Goal: Task Accomplishment & Management: Manage account settings

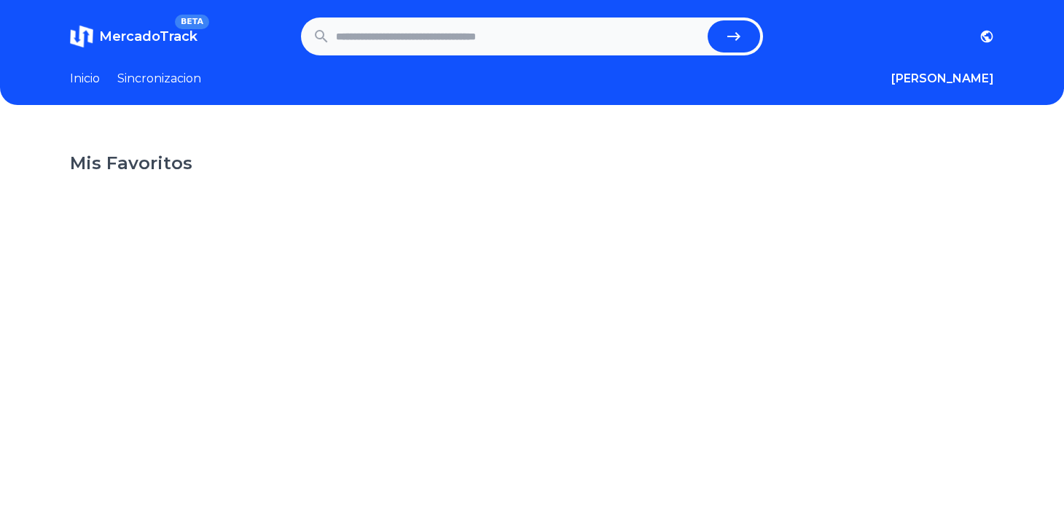
click at [161, 75] on link "Sincronizacion" at bounding box center [159, 78] width 84 height 17
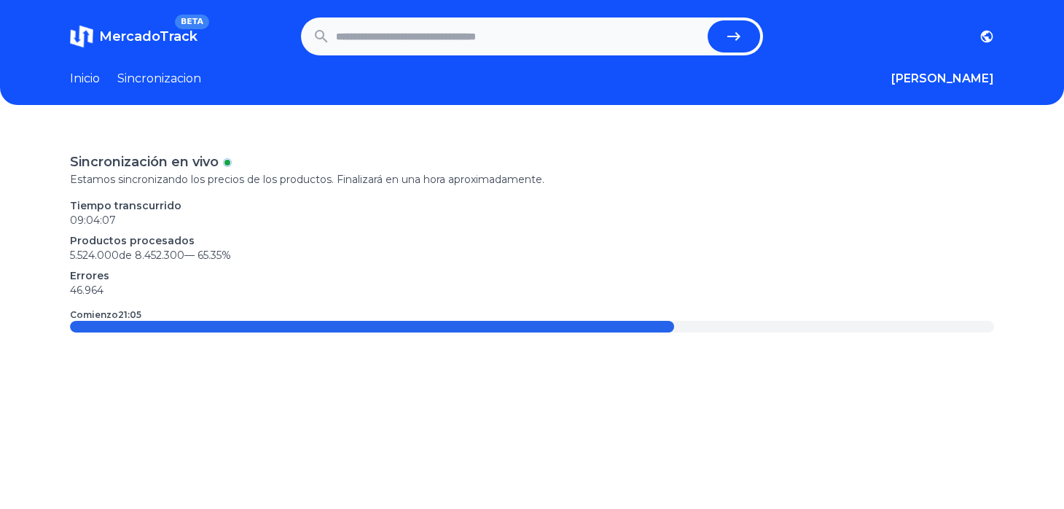
click at [87, 79] on link "Inicio" at bounding box center [85, 78] width 30 height 17
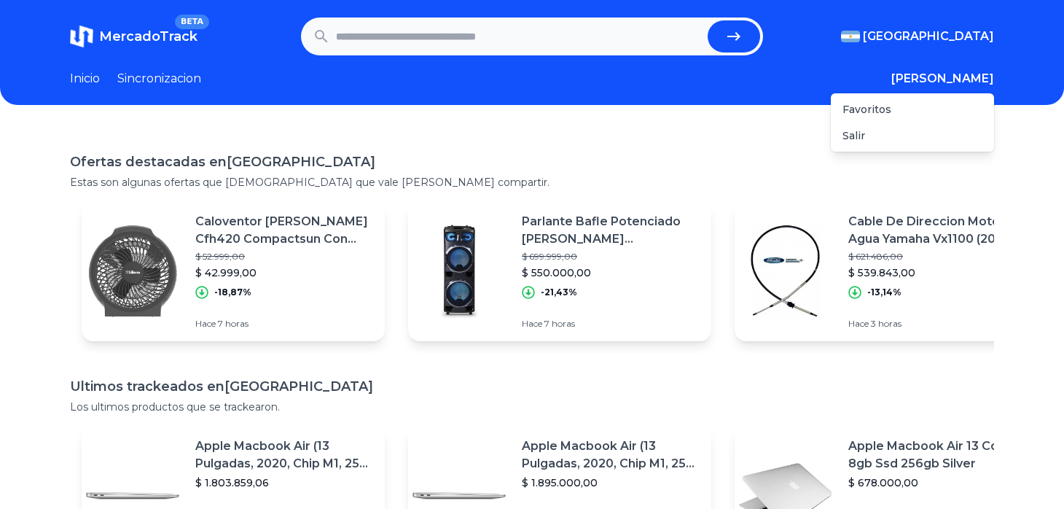
click at [991, 76] on button "[PERSON_NAME]" at bounding box center [942, 78] width 103 height 17
click at [85, 70] on link "Inicio" at bounding box center [85, 78] width 30 height 17
click at [989, 74] on button "[PERSON_NAME]" at bounding box center [942, 78] width 103 height 17
click at [865, 136] on button "Salir" at bounding box center [853, 135] width 23 height 15
click at [960, 78] on button "Iniciar sesion" at bounding box center [958, 78] width 72 height 17
